Goal: Information Seeking & Learning: Learn about a topic

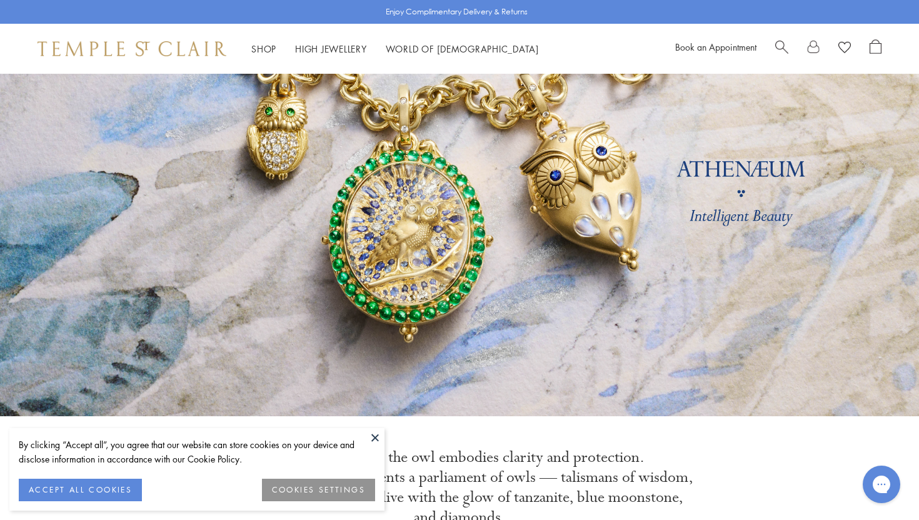
scroll to position [128, 0]
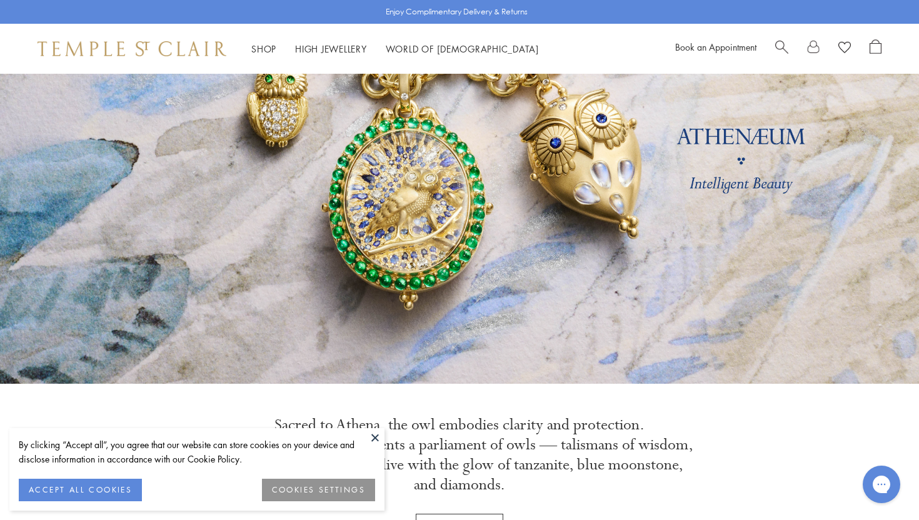
click at [376, 438] on button at bounding box center [375, 437] width 19 height 19
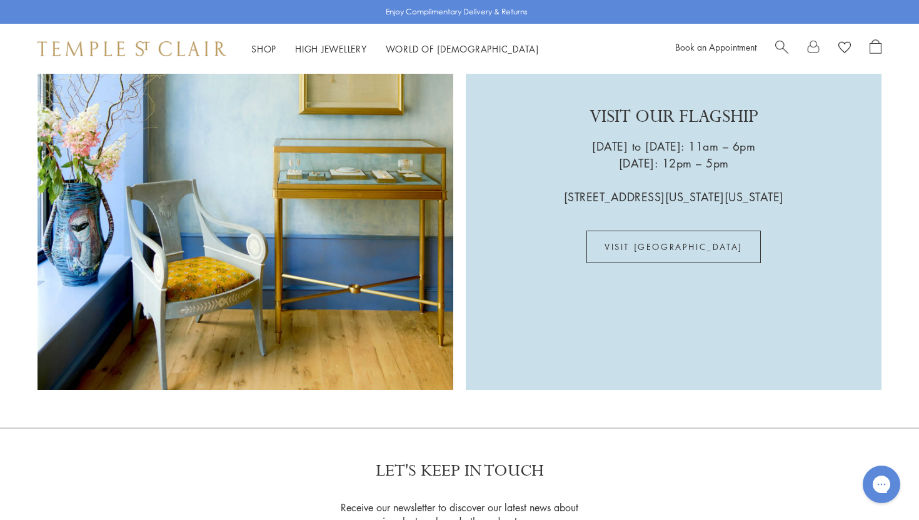
scroll to position [3463, 0]
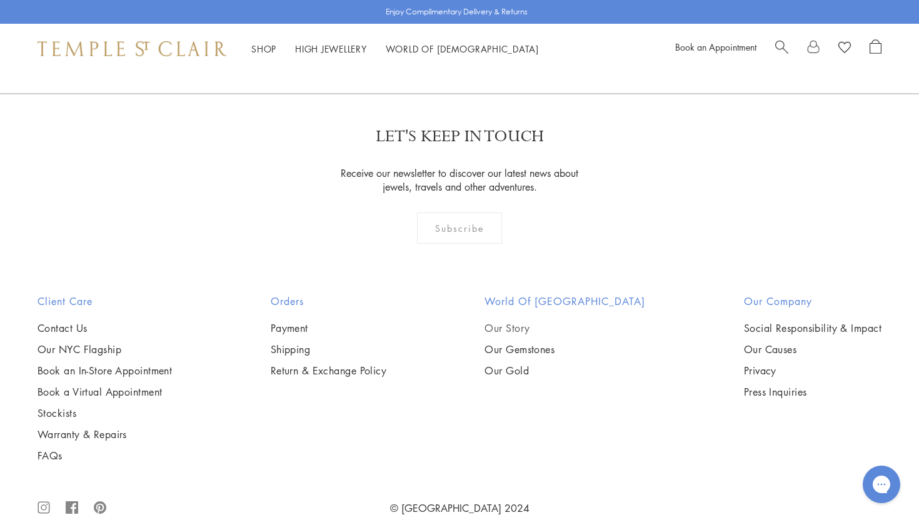
click at [533, 321] on link "Our Story" at bounding box center [565, 328] width 161 height 14
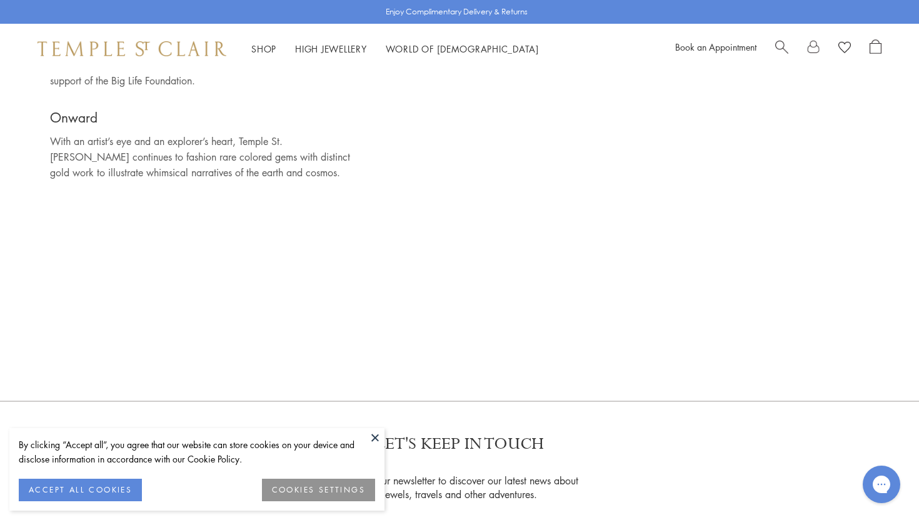
scroll to position [8113, 0]
